Goal: Task Accomplishment & Management: Use online tool/utility

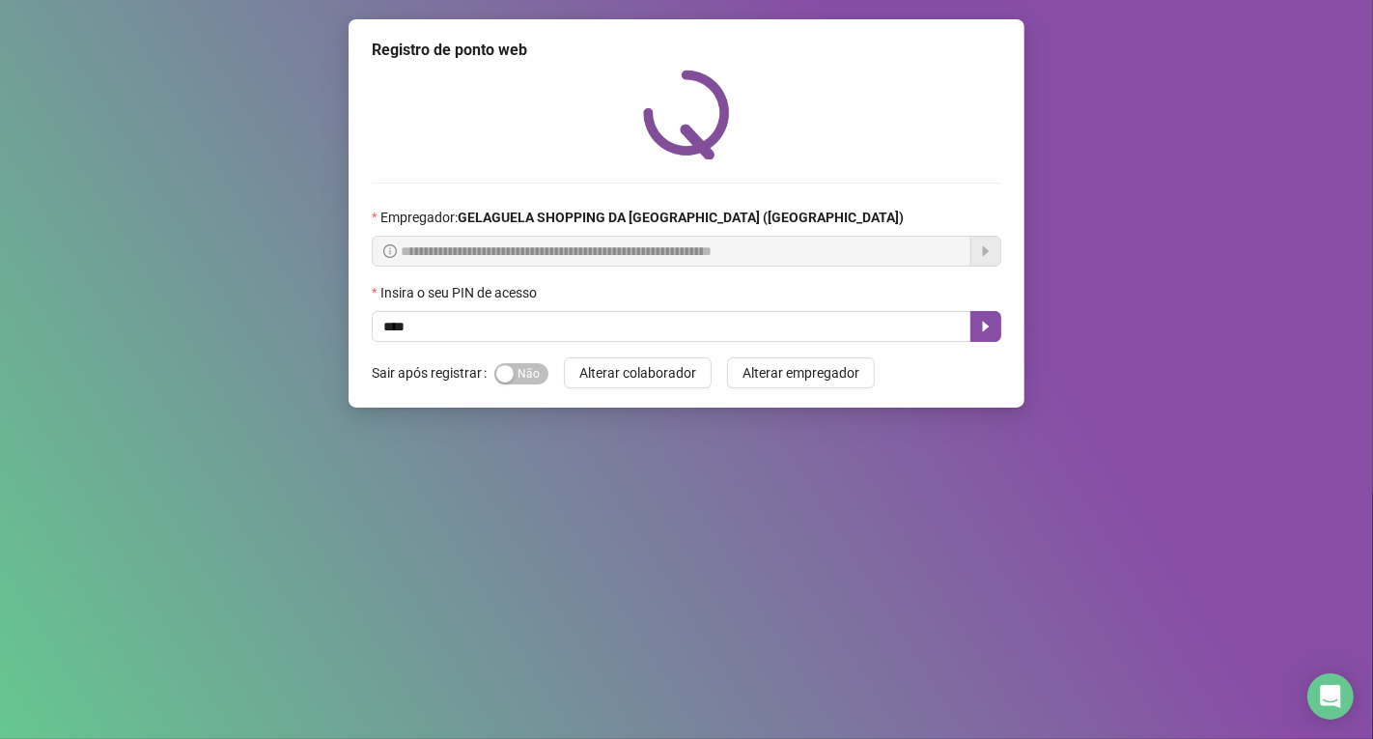
type input "*****"
click at [971, 323] on button "button" at bounding box center [986, 326] width 31 height 31
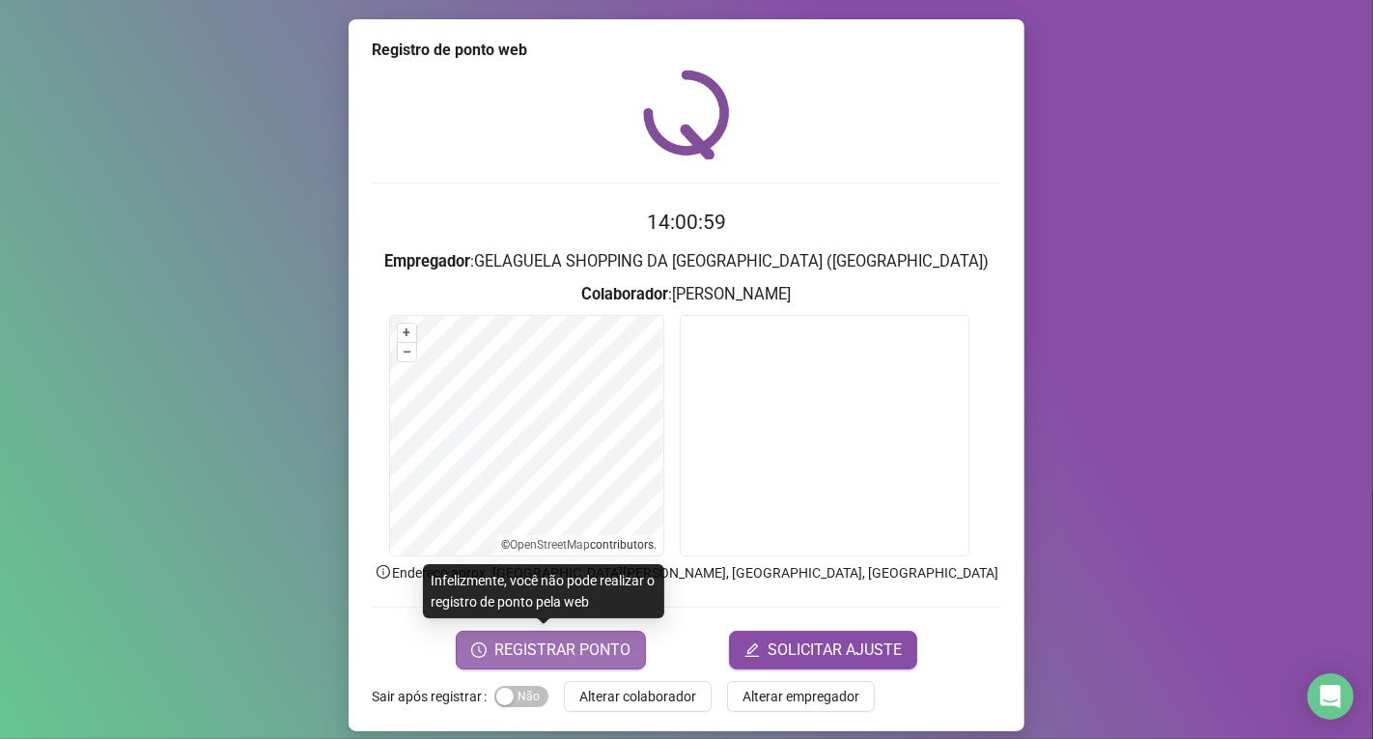
click at [563, 658] on span "REGISTRAR PONTO" at bounding box center [562, 649] width 136 height 23
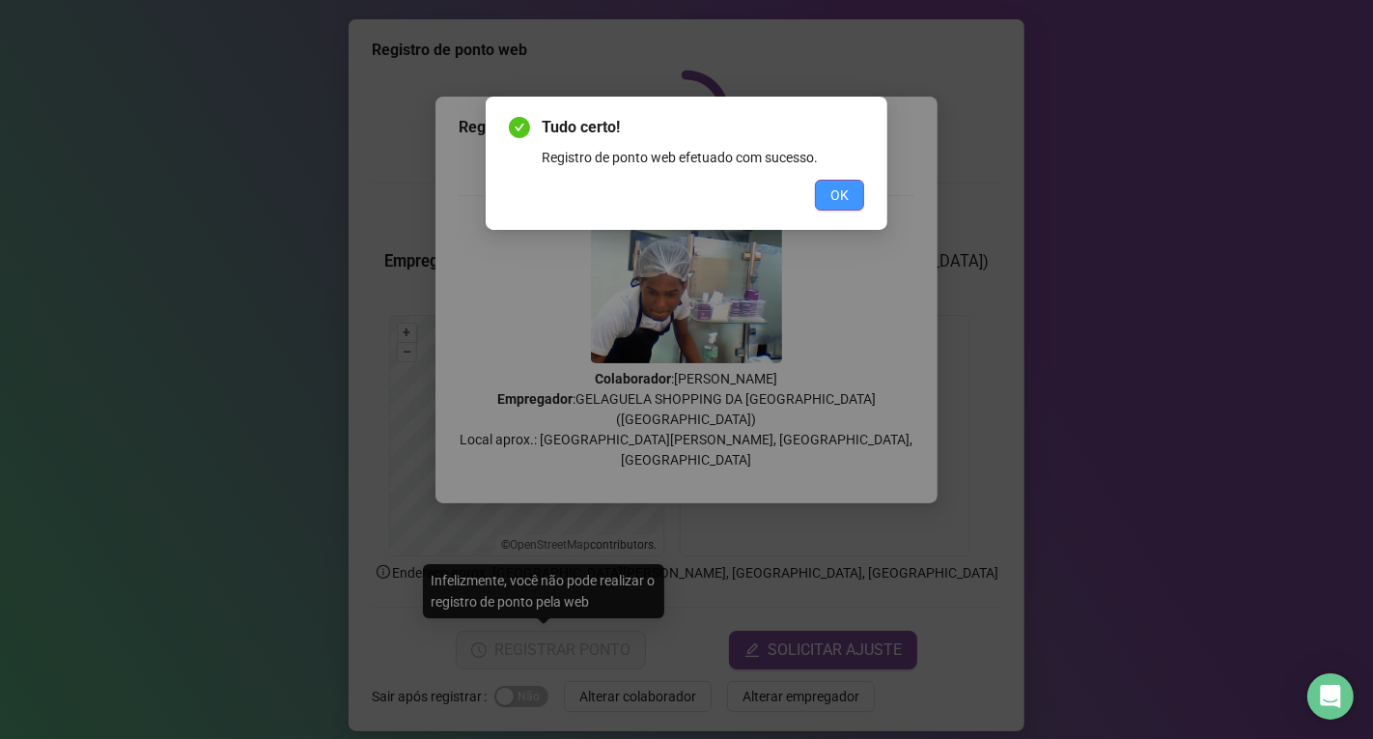
click at [831, 190] on span "OK" at bounding box center [839, 194] width 18 height 21
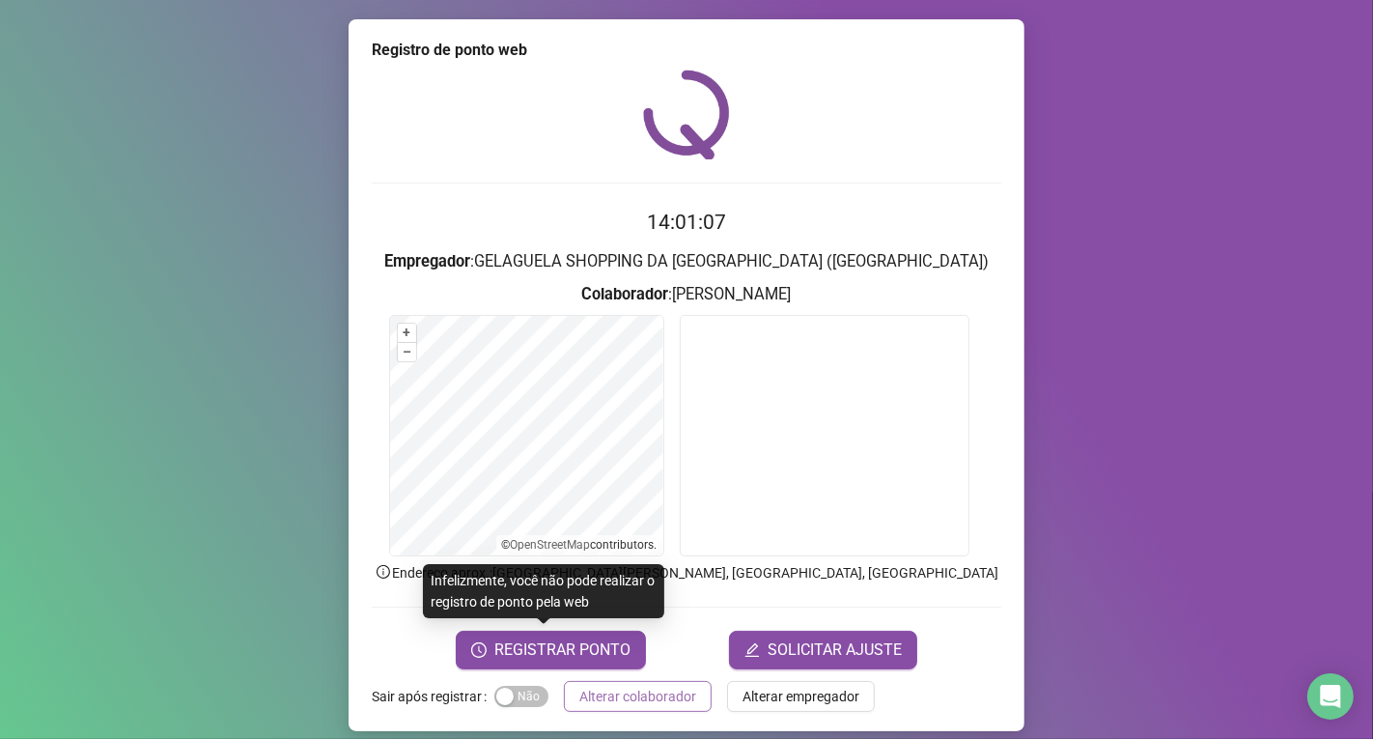
click at [670, 701] on span "Alterar colaborador" at bounding box center [637, 696] width 117 height 21
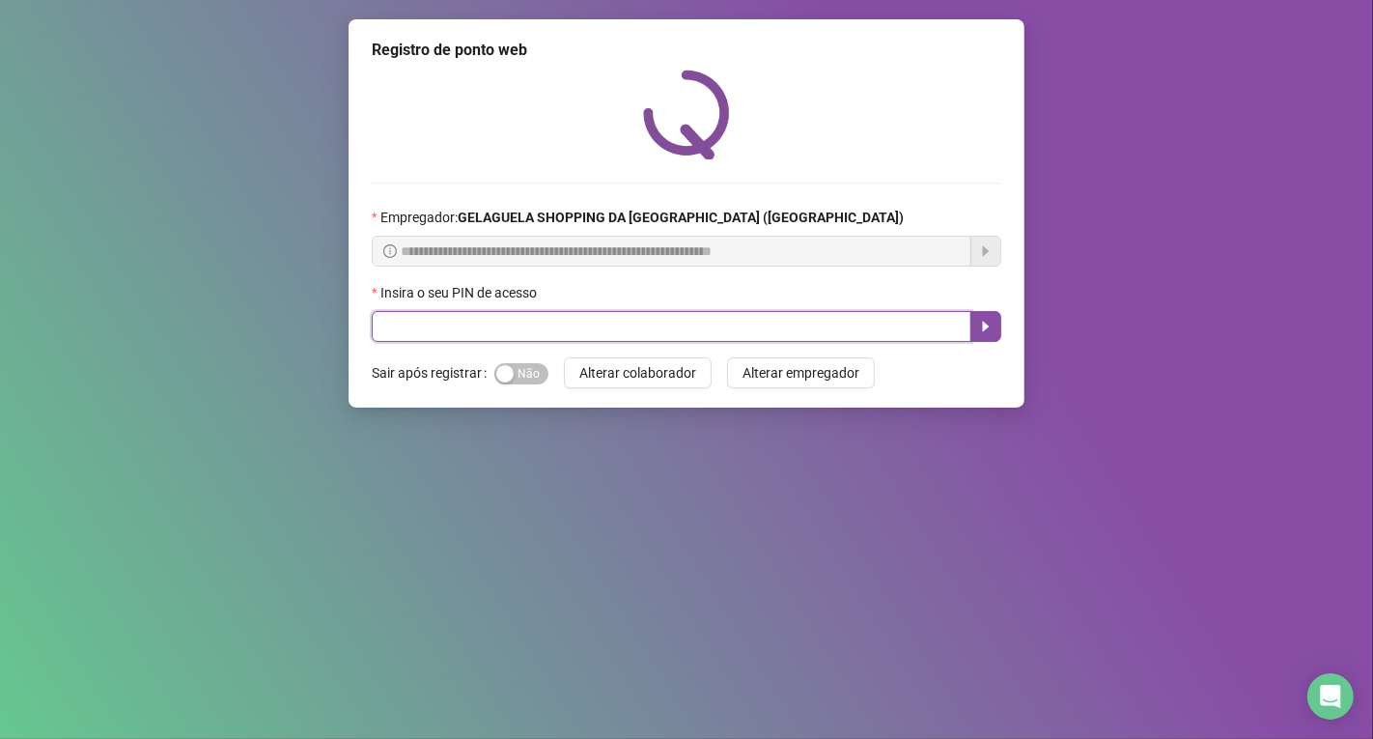
click at [698, 325] on input "text" at bounding box center [672, 326] width 600 height 31
type input "*****"
click at [981, 333] on icon "caret-right" at bounding box center [985, 326] width 15 height 15
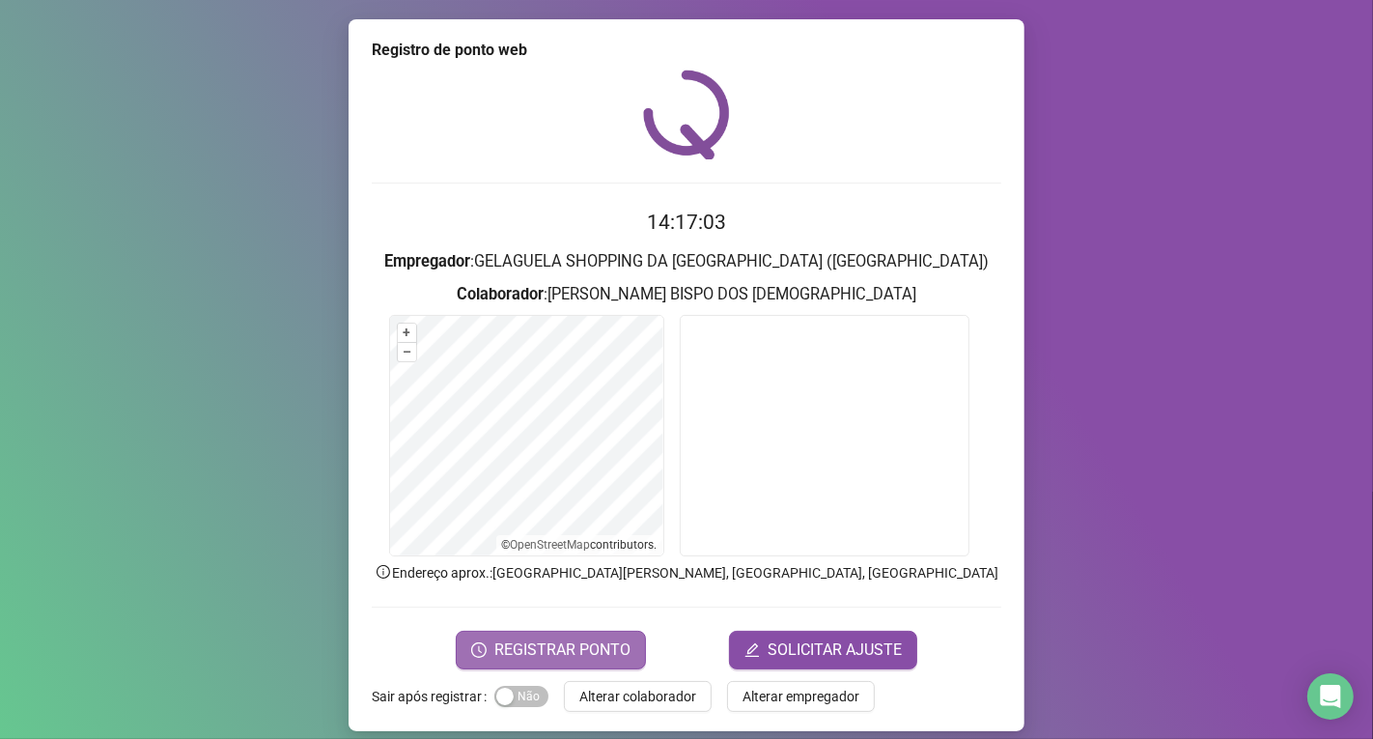
click at [531, 643] on span "REGISTRAR PONTO" at bounding box center [562, 649] width 136 height 23
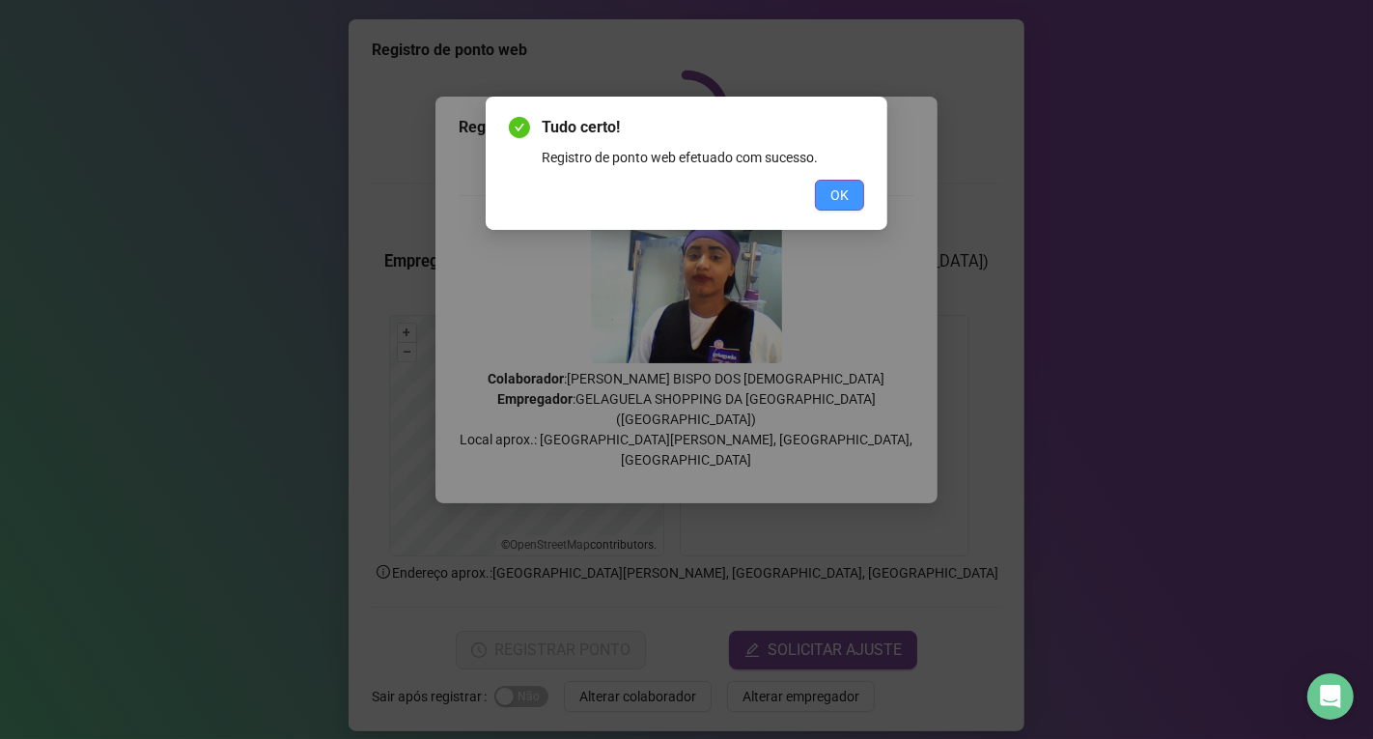
click at [856, 196] on button "OK" at bounding box center [839, 195] width 49 height 31
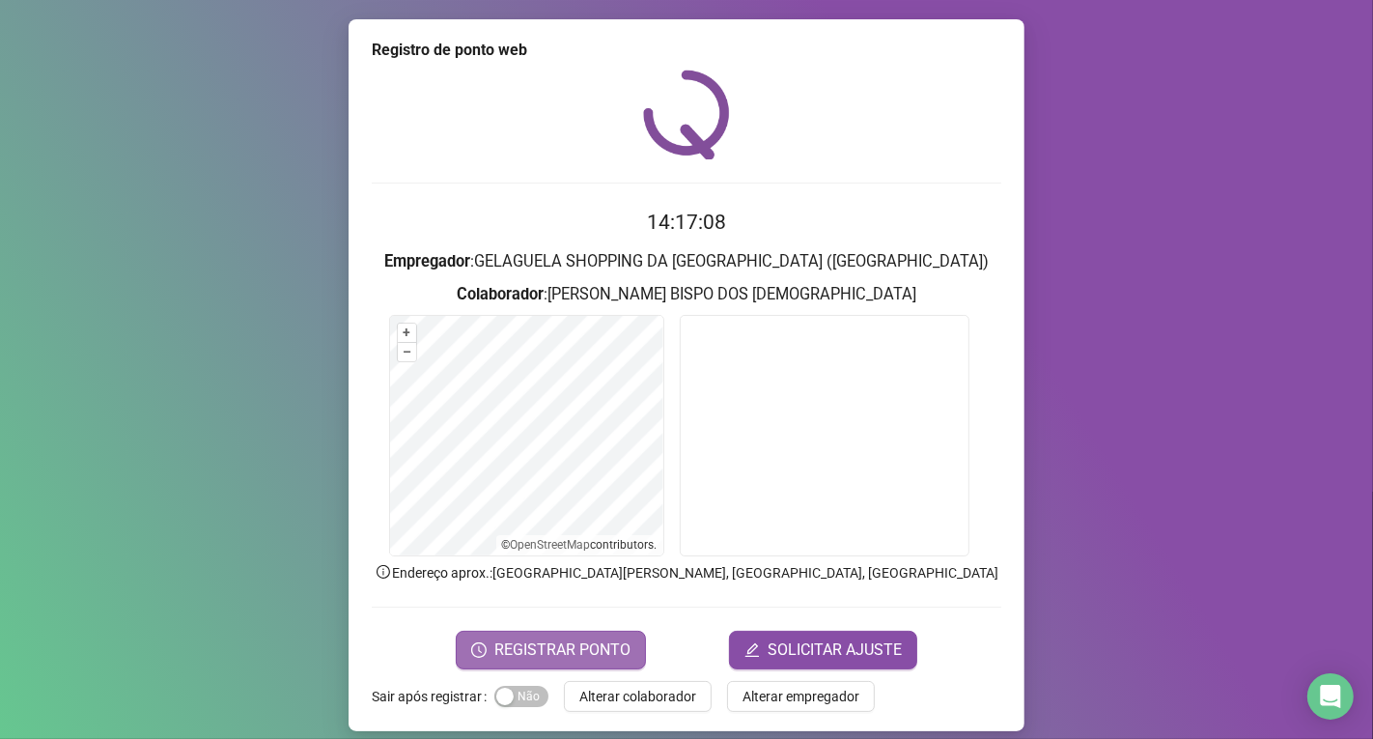
click at [531, 650] on span "REGISTRAR PONTO" at bounding box center [562, 649] width 136 height 23
click at [551, 641] on span "REGISTRAR PONTO" at bounding box center [562, 649] width 136 height 23
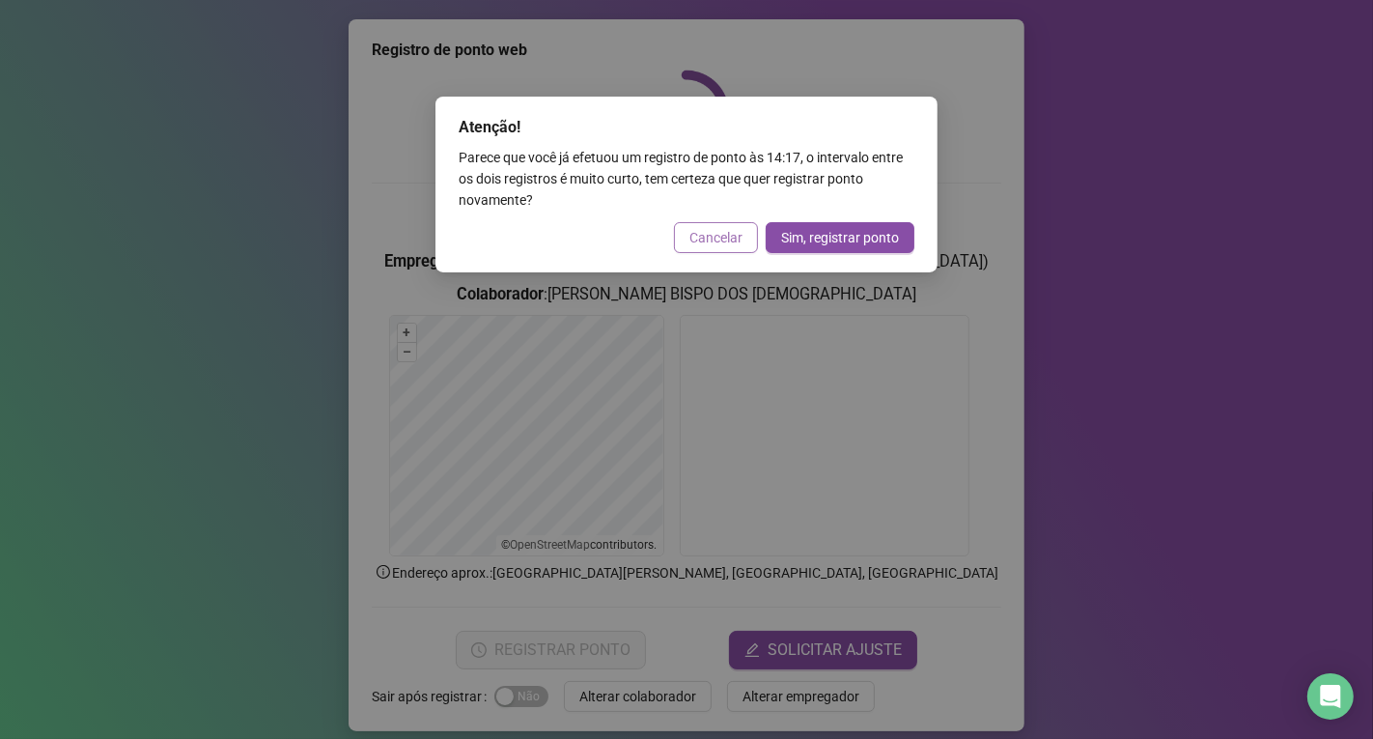
click at [725, 238] on span "Cancelar" at bounding box center [716, 237] width 53 height 21
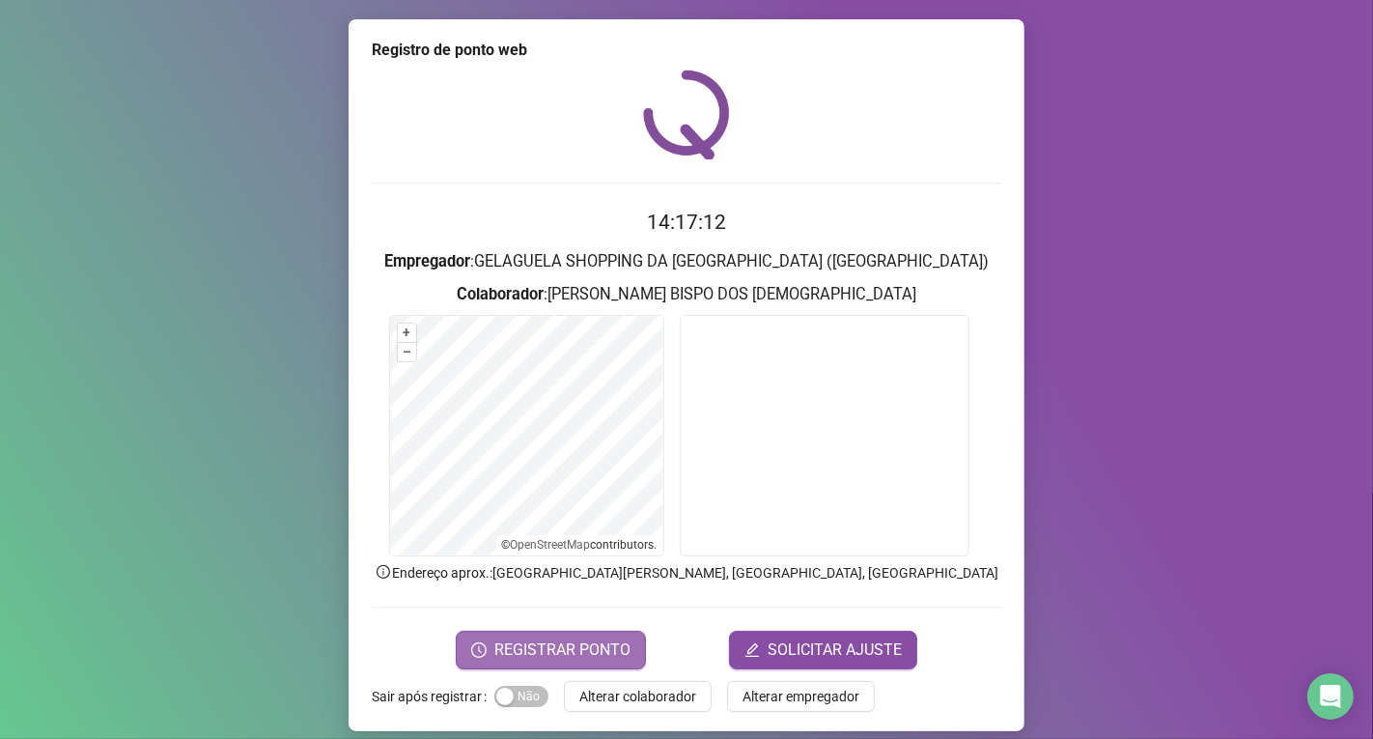
click at [590, 648] on span "REGISTRAR PONTO" at bounding box center [562, 649] width 136 height 23
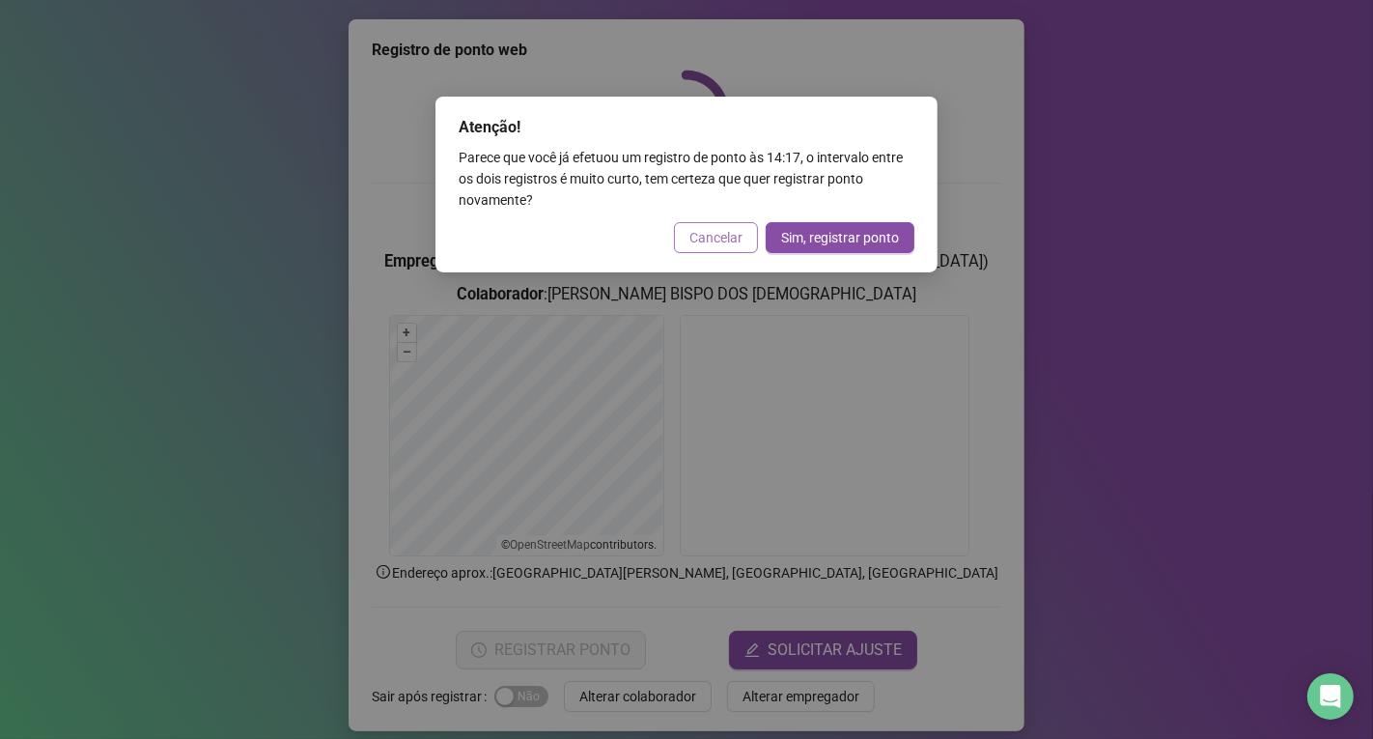
click at [727, 239] on span "Cancelar" at bounding box center [716, 237] width 53 height 21
click at [727, 239] on div "Atenção! Parece que você já efetuou um registro de ponto às 14:17 , o intervalo…" at bounding box center [686, 369] width 1373 height 739
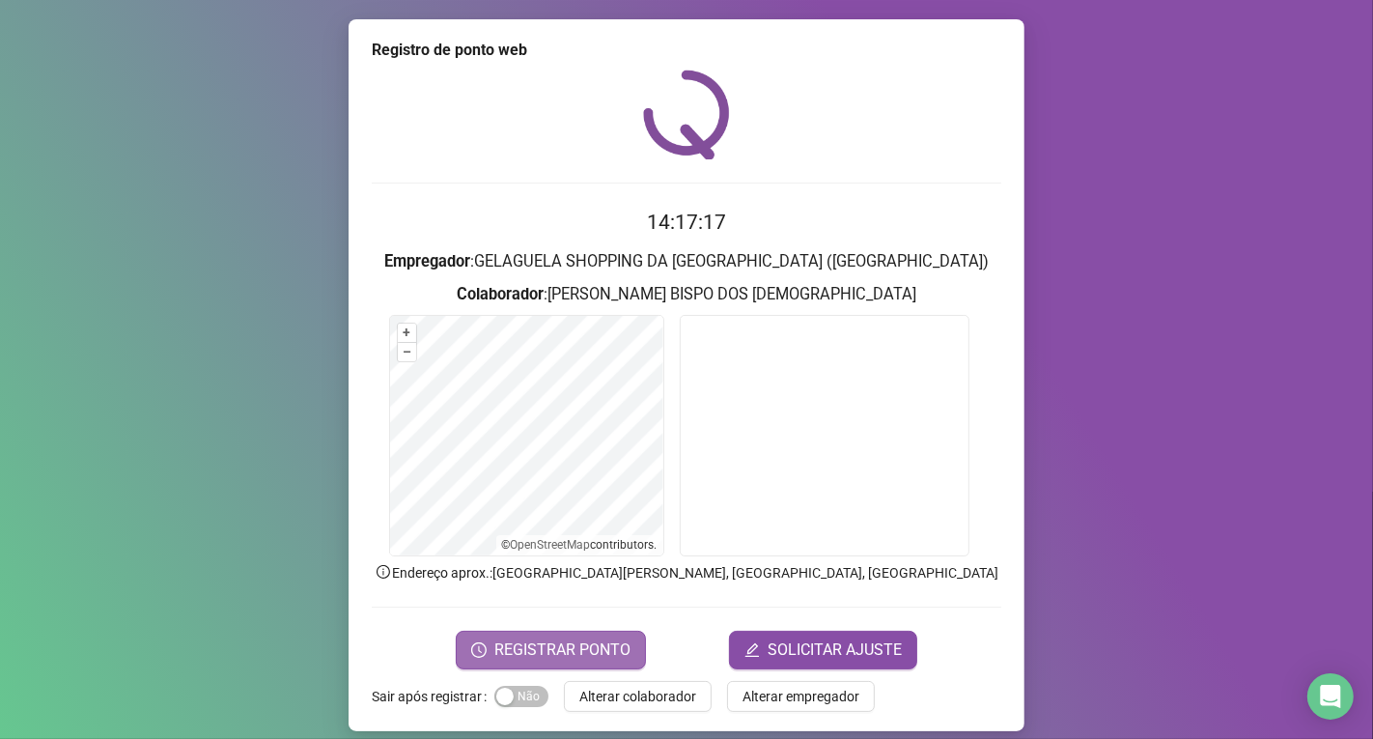
click at [596, 645] on span "REGISTRAR PONTO" at bounding box center [562, 649] width 136 height 23
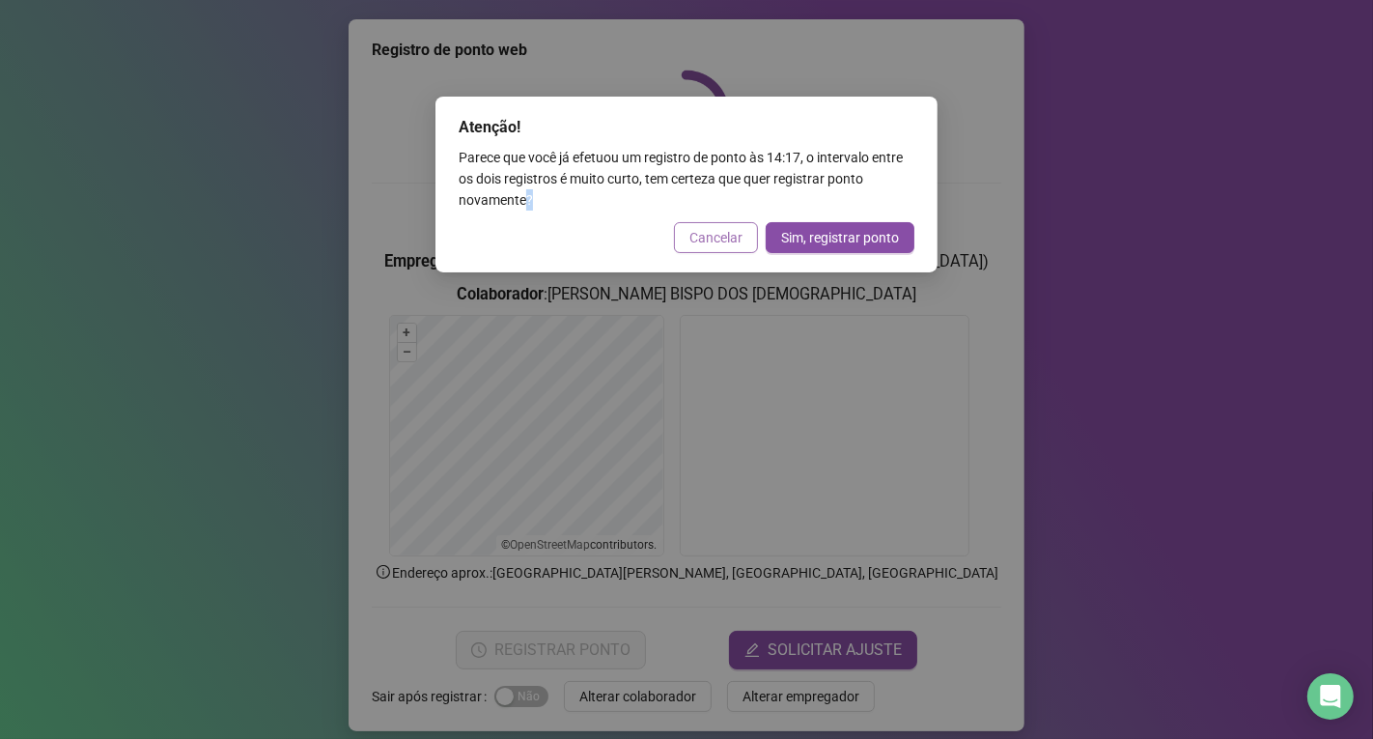
click at [699, 238] on span "Cancelar" at bounding box center [716, 237] width 53 height 21
click at [699, 238] on div "Atenção! Parece que você já efetuou um registro de ponto às 14:17 , o intervalo…" at bounding box center [686, 369] width 1373 height 739
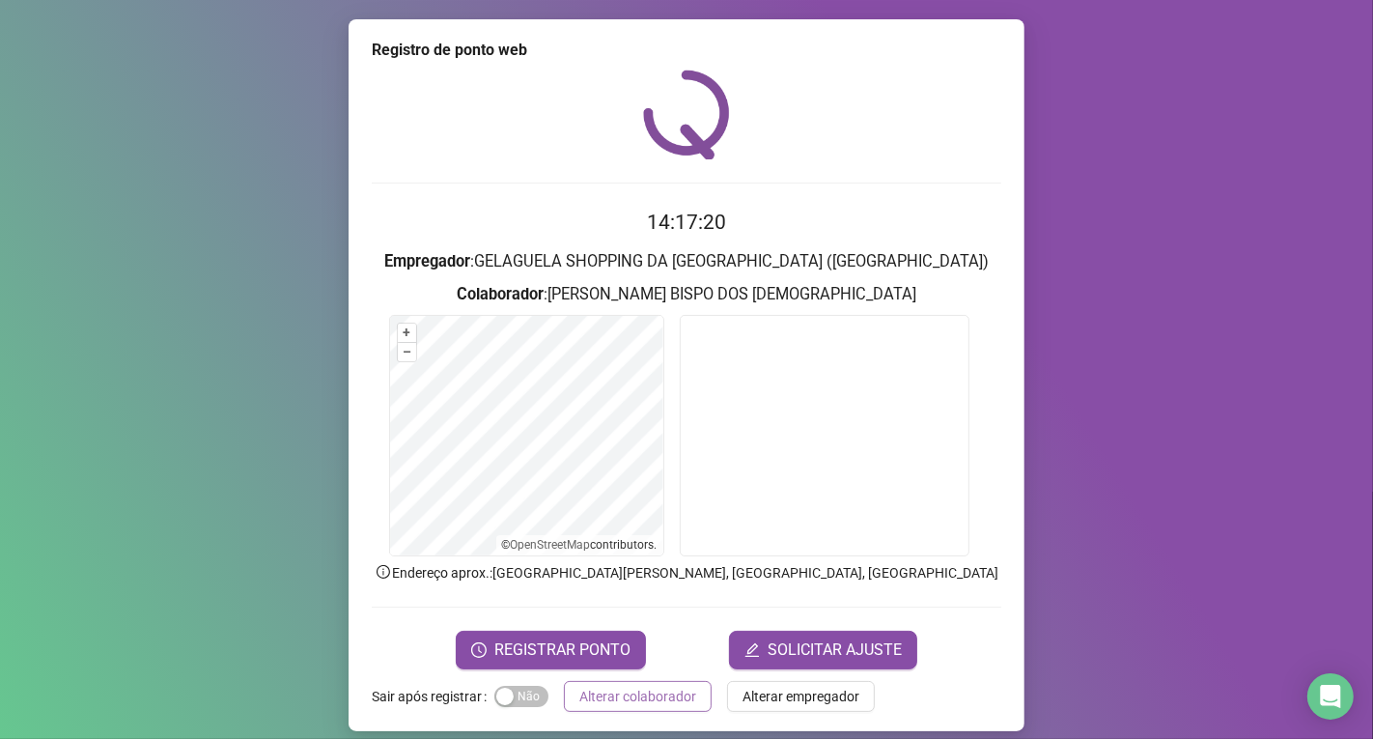
click at [621, 705] on span "Alterar colaborador" at bounding box center [637, 696] width 117 height 21
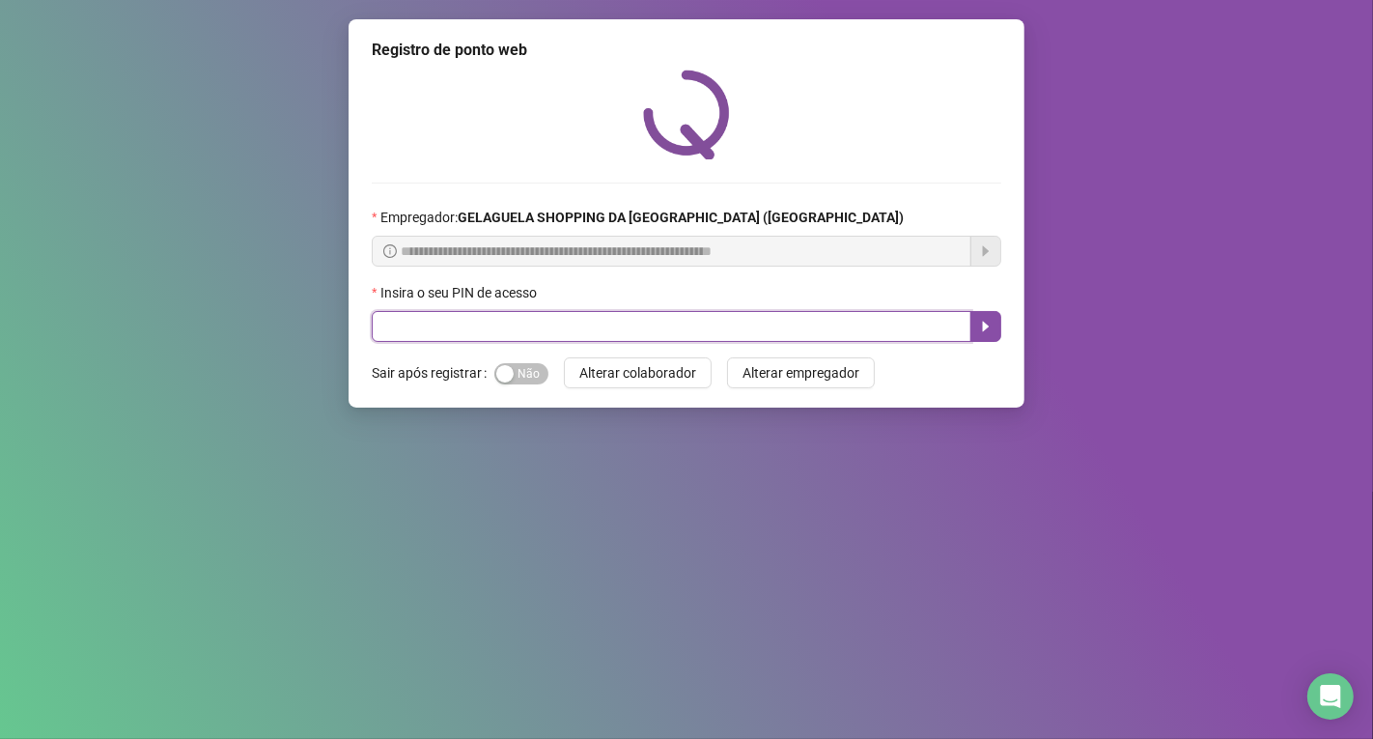
click at [498, 324] on input "text" at bounding box center [672, 326] width 600 height 31
click at [499, 324] on input "text" at bounding box center [672, 326] width 600 height 31
type input "*****"
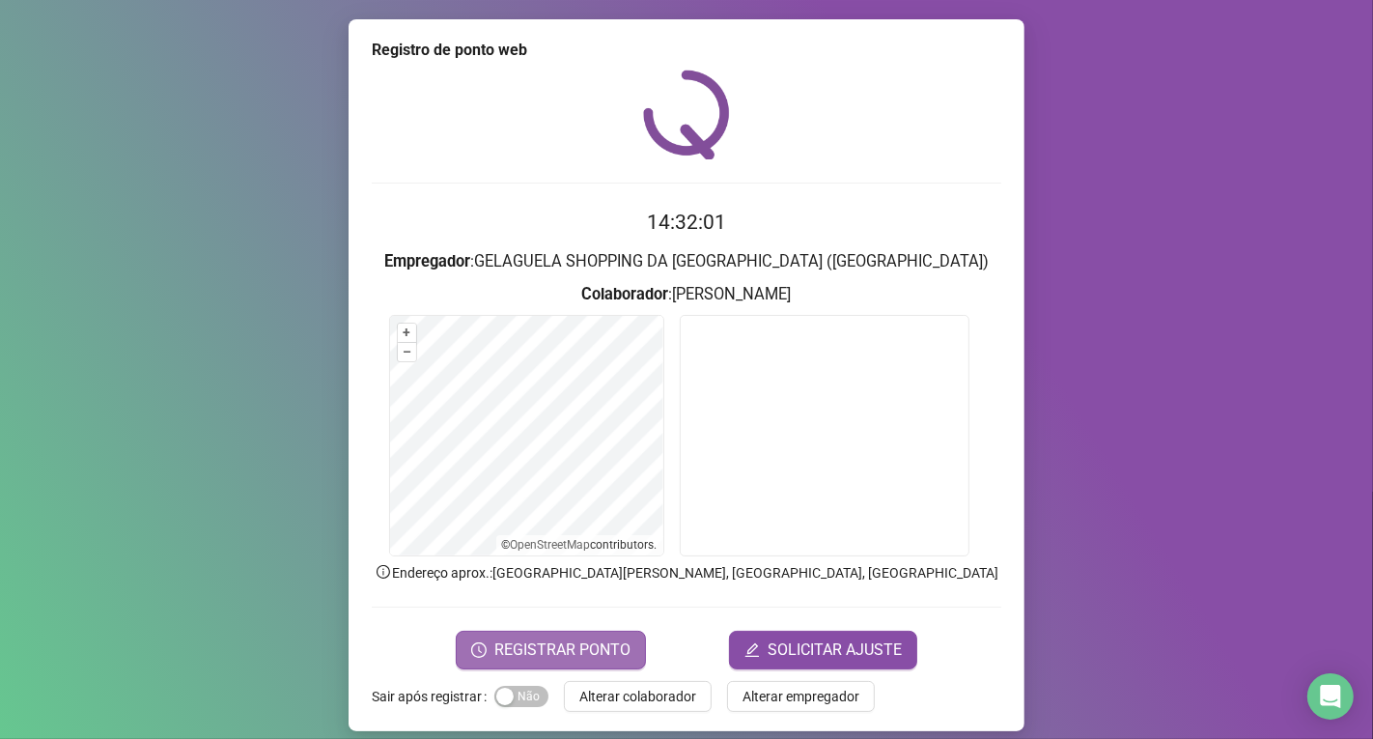
click at [568, 647] on span "REGISTRAR PONTO" at bounding box center [562, 649] width 136 height 23
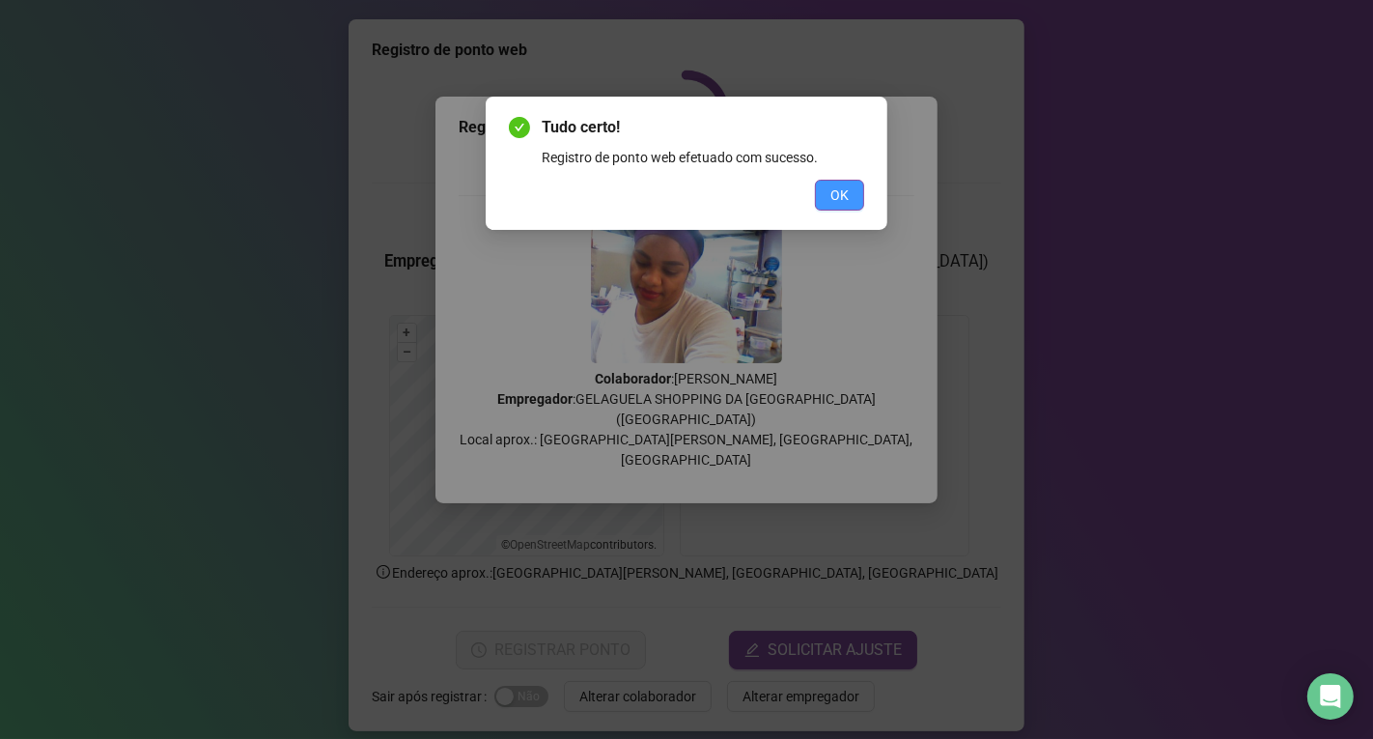
click at [832, 194] on span "OK" at bounding box center [839, 194] width 18 height 21
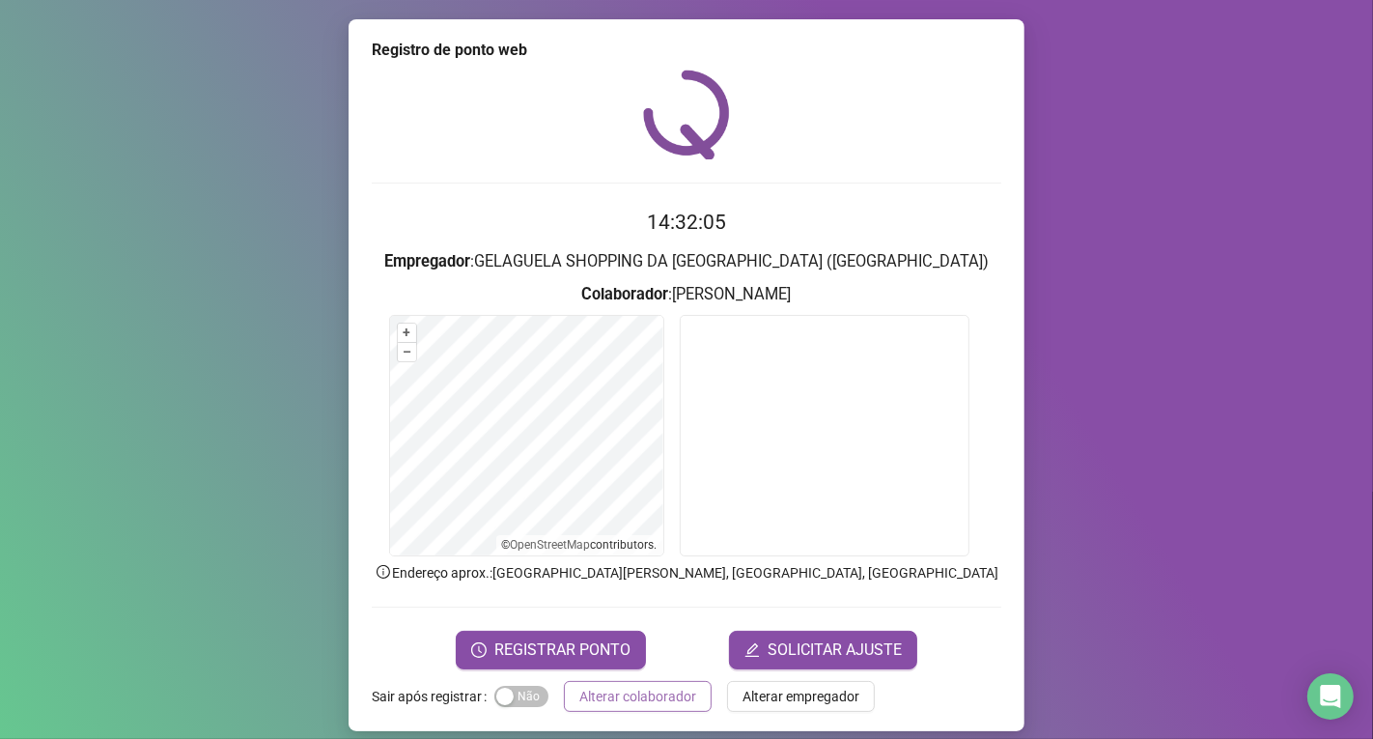
click at [655, 702] on span "Alterar colaborador" at bounding box center [637, 696] width 117 height 21
